Goal: Navigation & Orientation: Find specific page/section

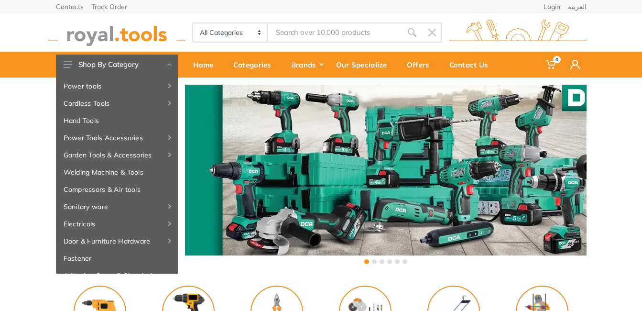
click at [16, 33] on div "Contacts Track Order Login العربية 0" at bounding box center [321, 38] width 642 height 77
click at [33, 154] on div "‹ ›" at bounding box center [321, 175] width 642 height 196
click at [374, 261] on button at bounding box center [374, 261] width 5 height 5
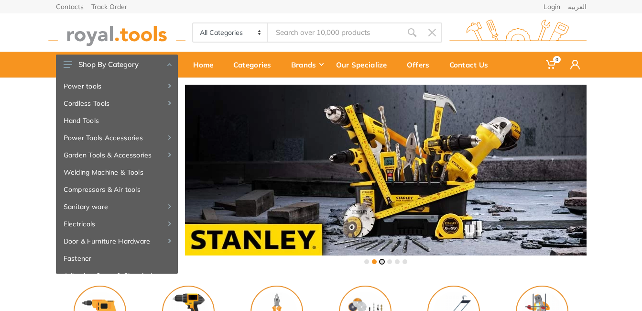
click at [383, 261] on button at bounding box center [382, 261] width 5 height 5
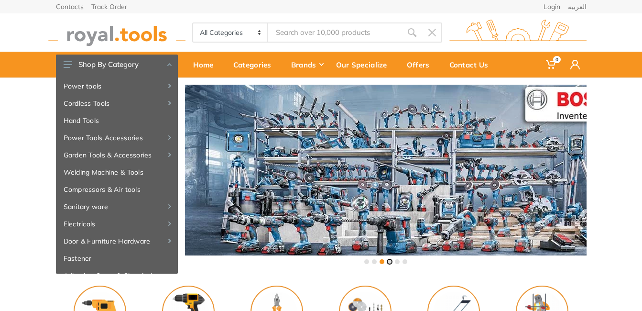
click at [391, 261] on button at bounding box center [389, 261] width 5 height 5
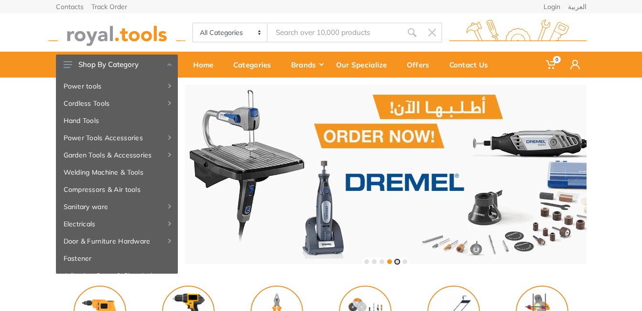
click at [399, 262] on button at bounding box center [397, 261] width 5 height 5
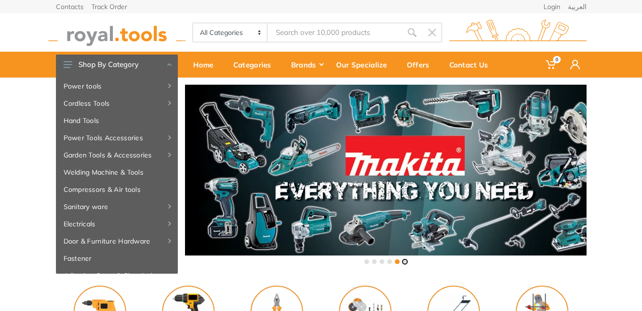
click at [404, 262] on button at bounding box center [405, 261] width 5 height 5
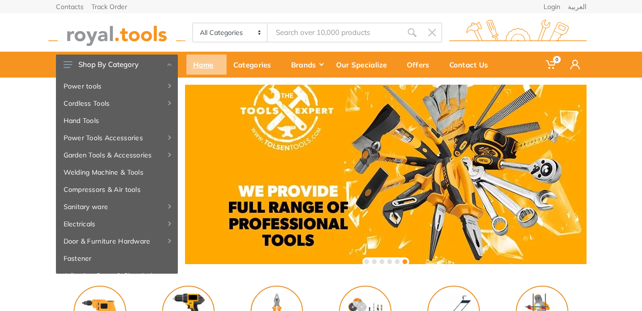
click at [203, 67] on div "Home" at bounding box center [206, 65] width 40 height 20
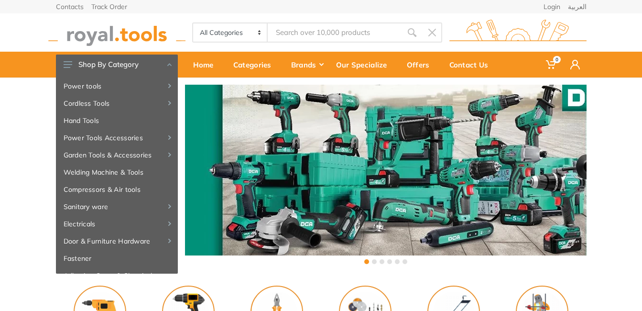
scroll to position [272, 0]
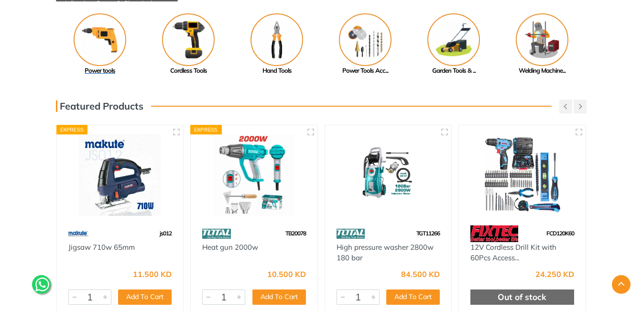
click at [95, 37] on img at bounding box center [100, 39] width 53 height 53
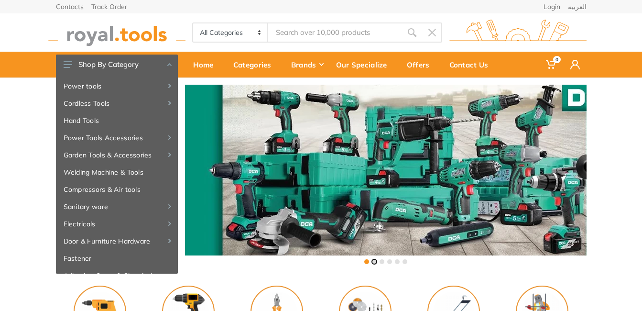
click at [373, 261] on button at bounding box center [374, 261] width 5 height 5
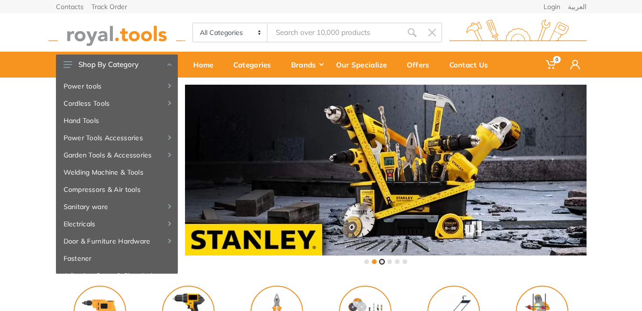
click at [382, 260] on button at bounding box center [382, 261] width 5 height 5
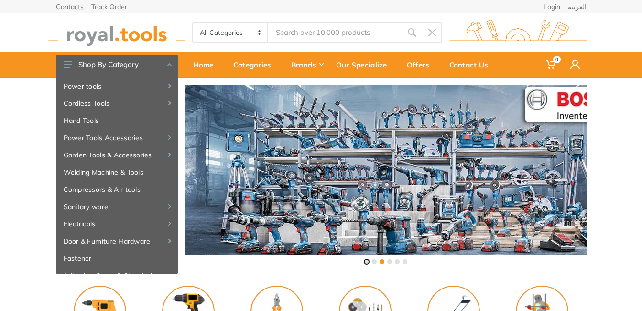
click at [365, 262] on button at bounding box center [366, 261] width 5 height 5
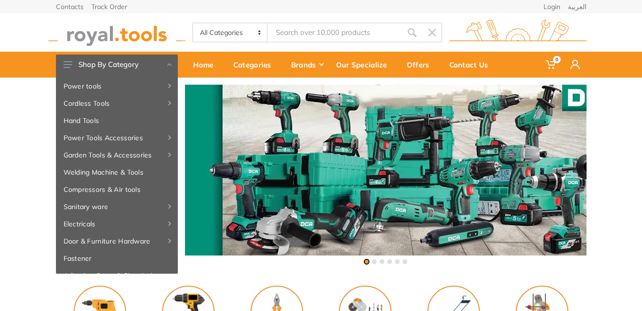
scroll to position [272, 0]
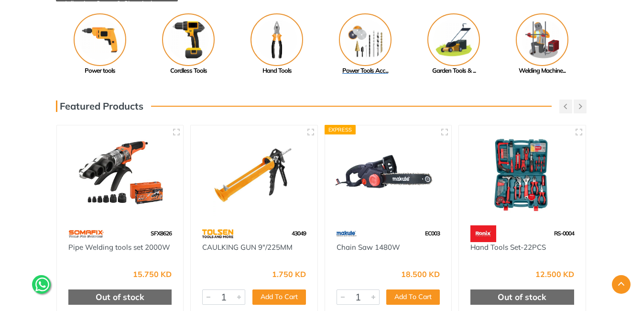
click at [365, 54] on img at bounding box center [365, 39] width 53 height 53
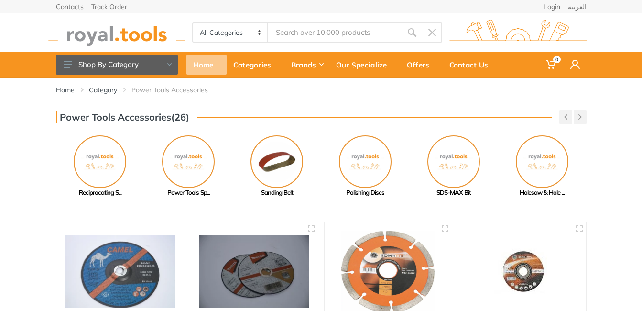
click at [205, 65] on div "Home" at bounding box center [206, 65] width 40 height 20
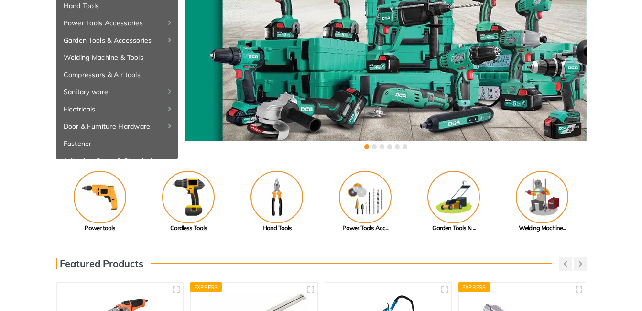
scroll to position [134, 0]
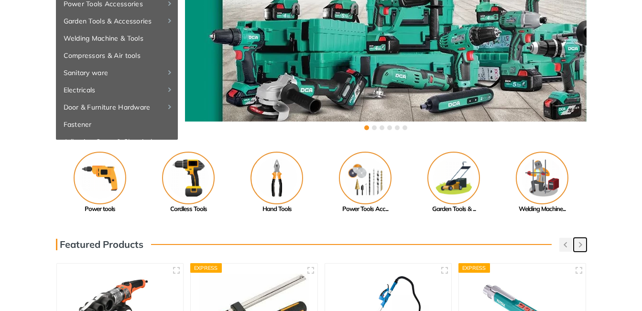
click at [581, 246] on icon "button" at bounding box center [580, 244] width 3 height 5
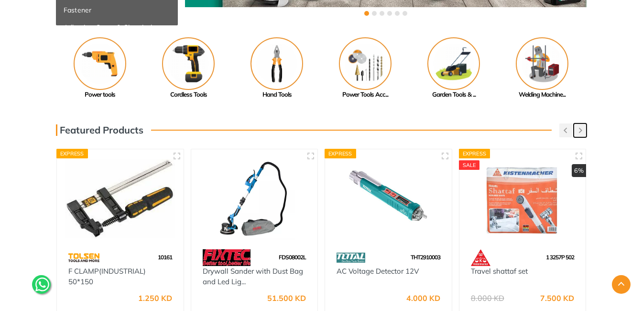
scroll to position [249, 0]
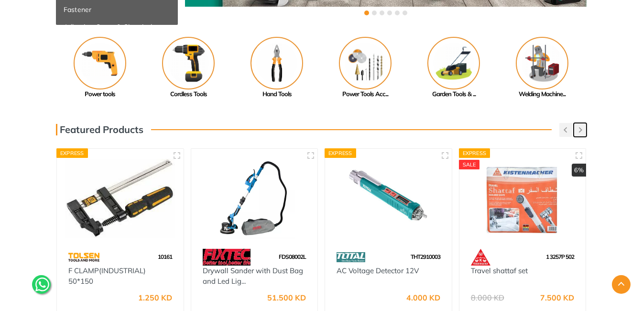
click at [582, 126] on button "button" at bounding box center [580, 130] width 13 height 14
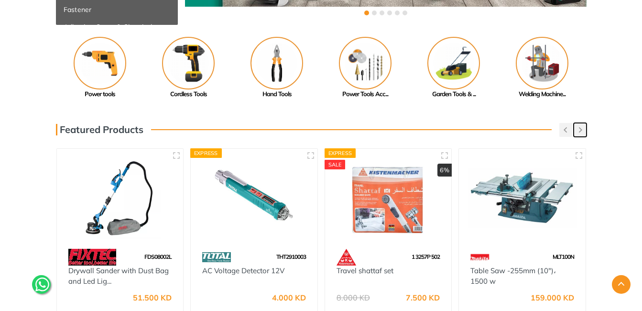
click at [582, 126] on button "button" at bounding box center [580, 130] width 13 height 14
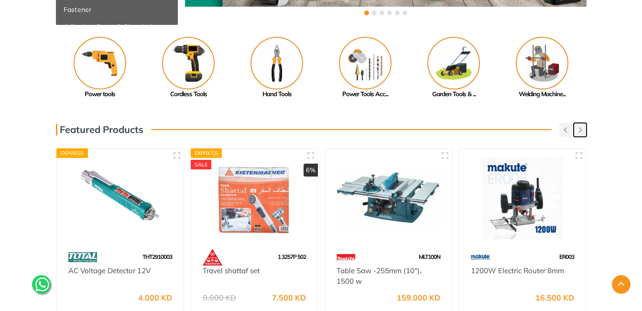
click at [582, 126] on button "button" at bounding box center [580, 130] width 13 height 14
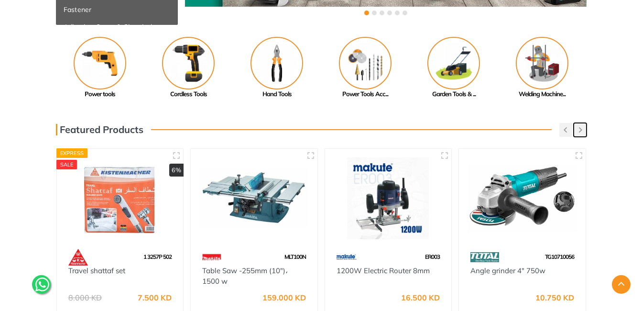
click at [582, 126] on button "button" at bounding box center [580, 130] width 13 height 14
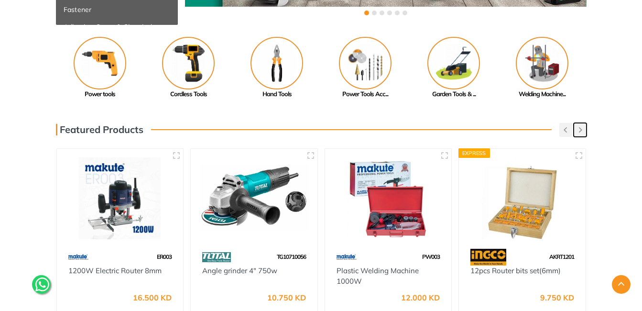
click at [582, 126] on button "button" at bounding box center [580, 130] width 13 height 14
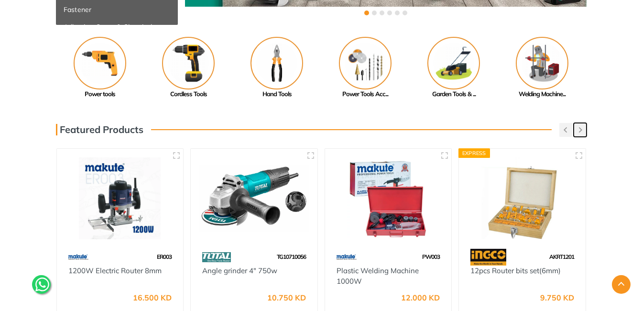
click at [582, 126] on button "button" at bounding box center [580, 130] width 13 height 14
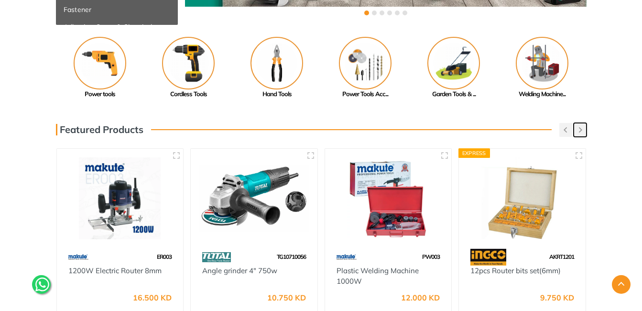
click at [582, 126] on button "button" at bounding box center [580, 130] width 13 height 14
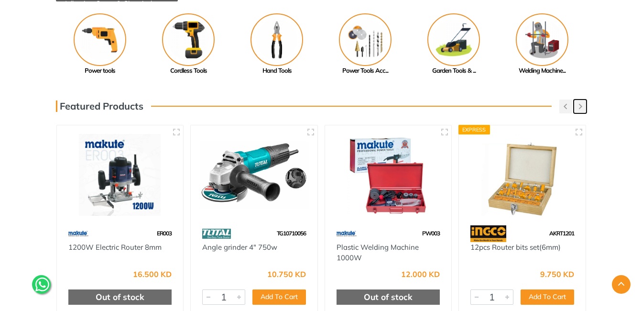
scroll to position [0, 0]
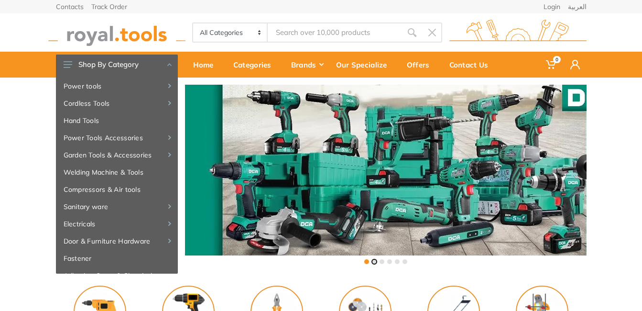
click at [376, 261] on button at bounding box center [374, 261] width 5 height 5
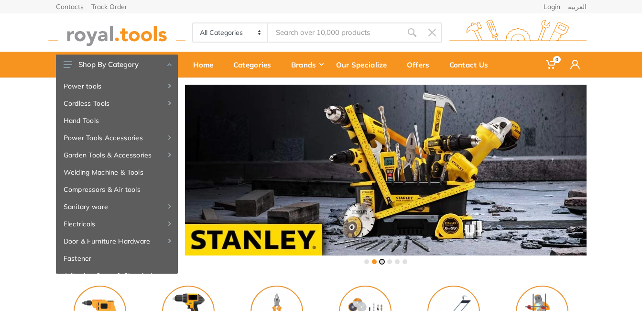
click at [382, 262] on button at bounding box center [382, 261] width 5 height 5
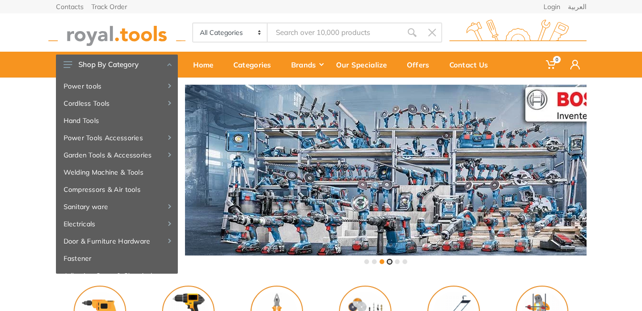
click at [390, 262] on button at bounding box center [389, 261] width 5 height 5
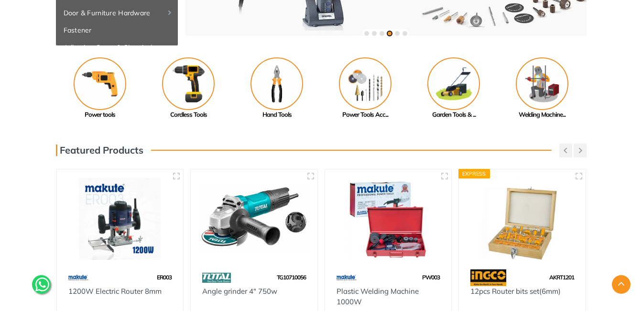
scroll to position [229, 0]
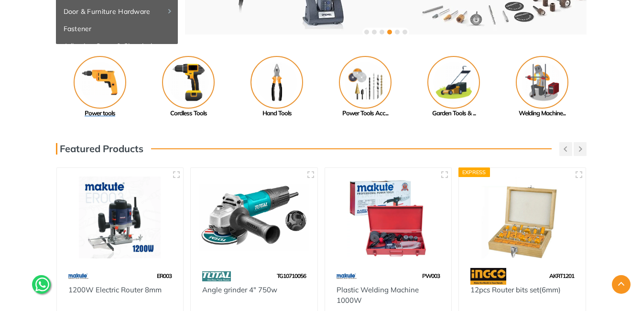
click at [88, 86] on img at bounding box center [100, 82] width 53 height 53
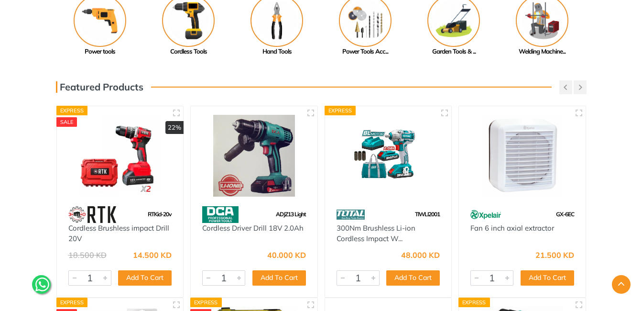
scroll to position [19, 0]
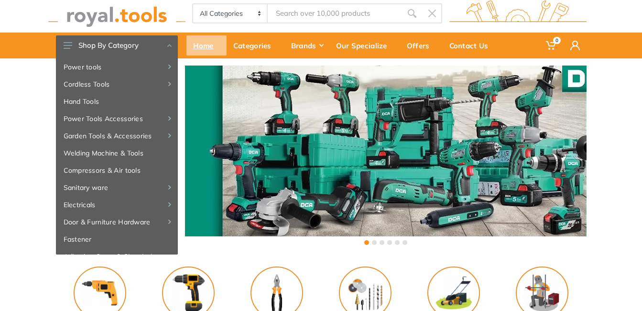
click at [203, 42] on div "Home" at bounding box center [206, 45] width 40 height 20
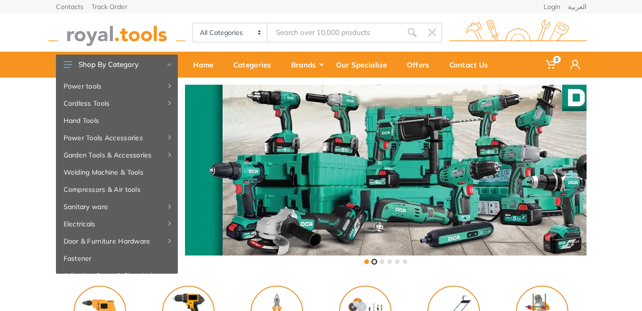
click at [376, 260] on button at bounding box center [374, 261] width 5 height 5
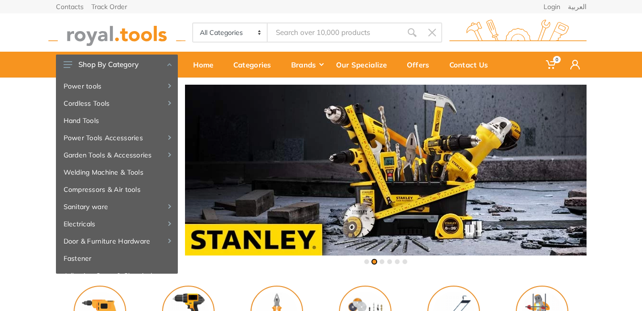
scroll to position [272, 0]
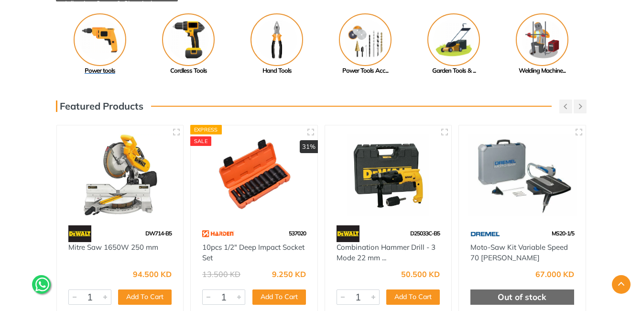
click at [110, 48] on img at bounding box center [100, 39] width 53 height 53
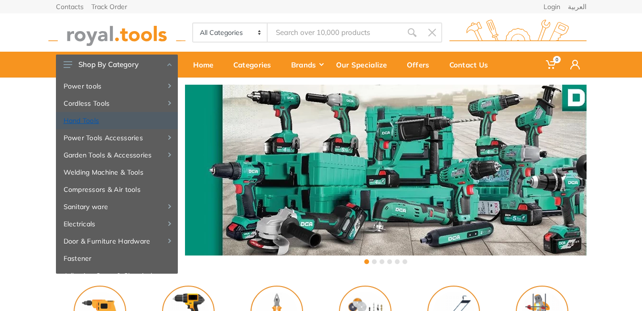
click at [89, 120] on link "Hand Tools" at bounding box center [117, 120] width 122 height 17
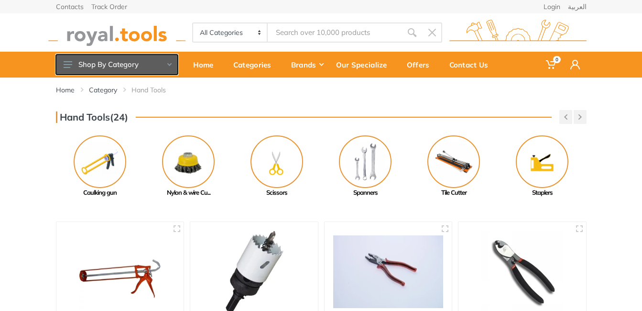
click at [168, 67] on button "Shop By Category" at bounding box center [117, 65] width 122 height 20
click at [99, 65] on button "Shop By Category" at bounding box center [117, 65] width 122 height 20
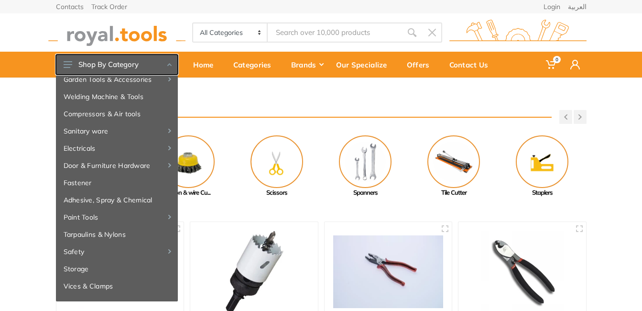
scroll to position [0, 0]
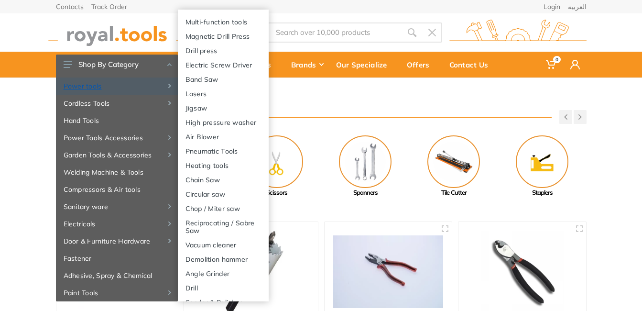
click at [95, 83] on link "Power tools" at bounding box center [117, 85] width 122 height 17
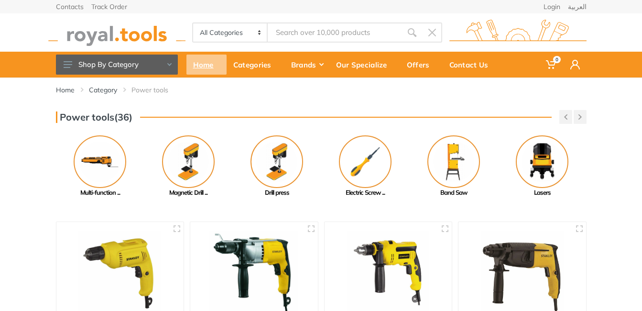
click at [204, 68] on div "Home" at bounding box center [206, 65] width 40 height 20
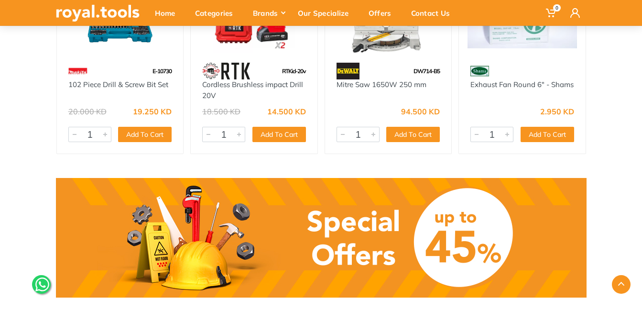
scroll to position [746, 0]
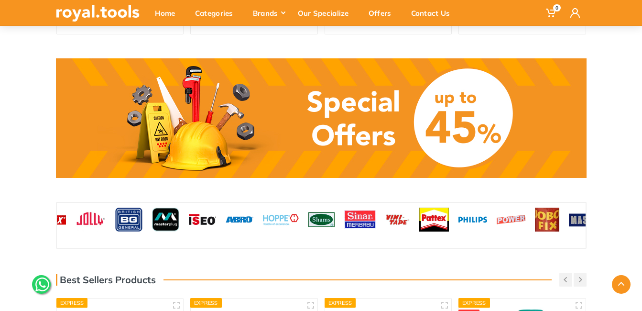
drag, startPoint x: 629, startPoint y: 229, endPoint x: 620, endPoint y: 222, distance: 11.7
click at [620, 222] on div "‹ ›" at bounding box center [321, 225] width 642 height 47
